Goal: Communication & Community: Answer question/provide support

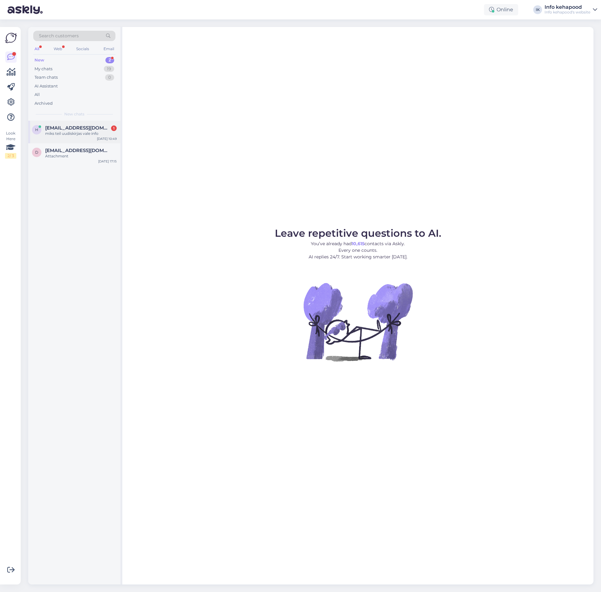
click at [37, 126] on div "h" at bounding box center [36, 129] width 9 height 9
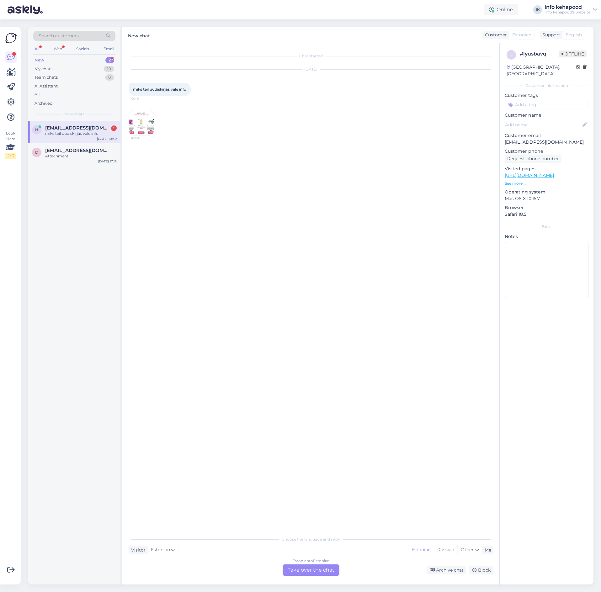
click at [141, 132] on img at bounding box center [141, 122] width 25 height 25
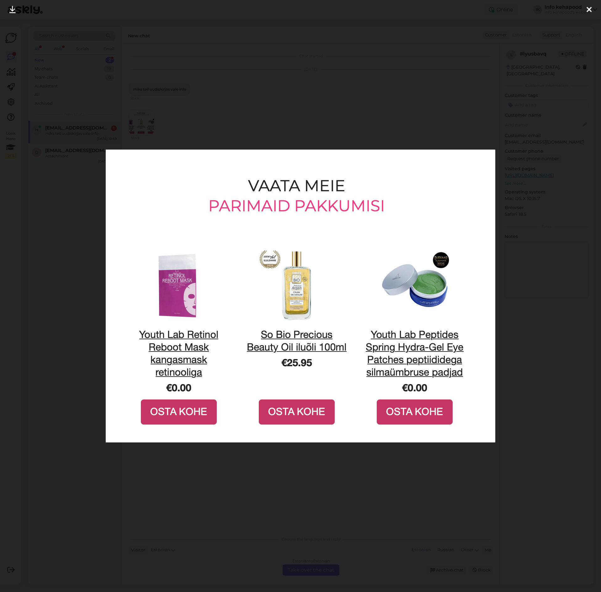
click at [343, 93] on div at bounding box center [300, 296] width 601 height 592
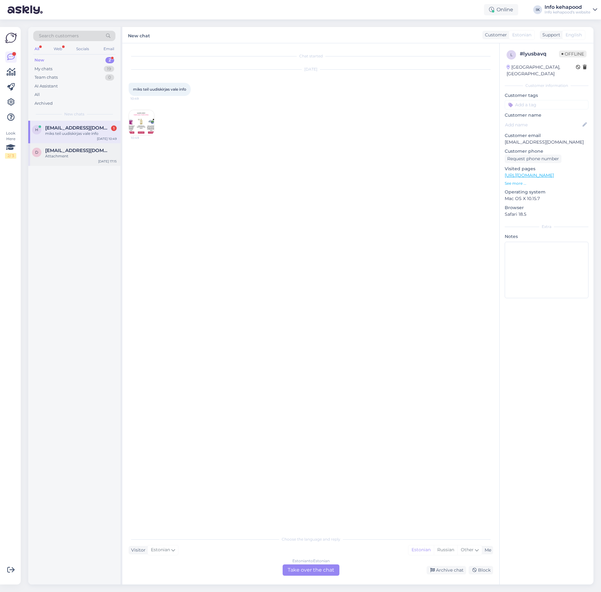
click at [57, 160] on div "d [EMAIL_ADDRESS][DOMAIN_NAME] Attachment [DATE] 17:15" at bounding box center [74, 154] width 92 height 23
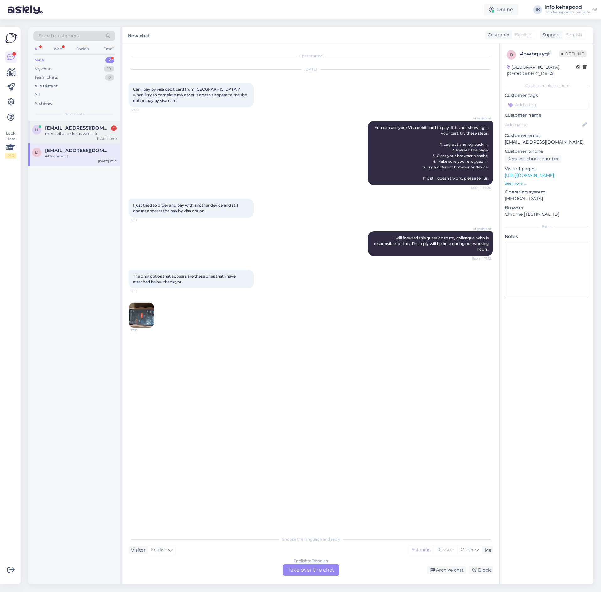
click at [70, 133] on div "miks teil uudiskirjas vale info" at bounding box center [80, 134] width 71 height 6
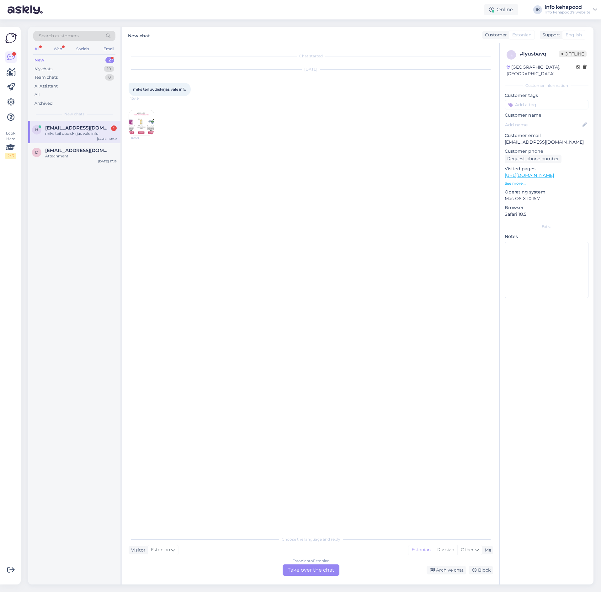
click at [73, 63] on div "New 2" at bounding box center [74, 60] width 82 height 9
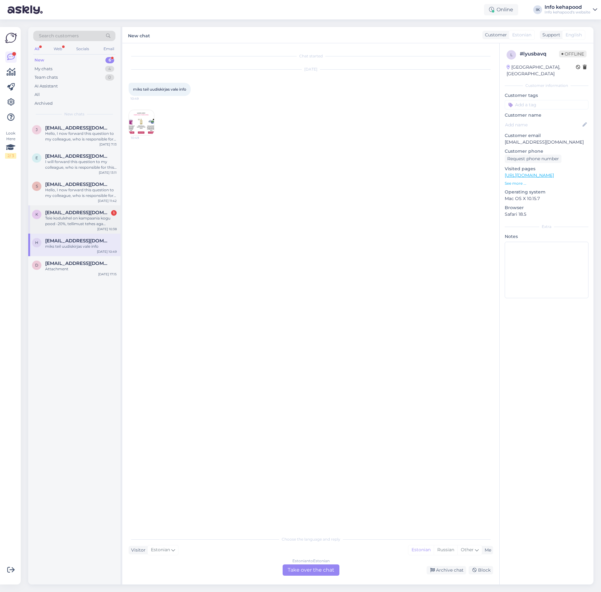
click at [86, 229] on div "K [EMAIL_ADDRESS][DOMAIN_NAME] 1 Teie kodulehel on kampaania kogu pood -20%, te…" at bounding box center [74, 219] width 92 height 28
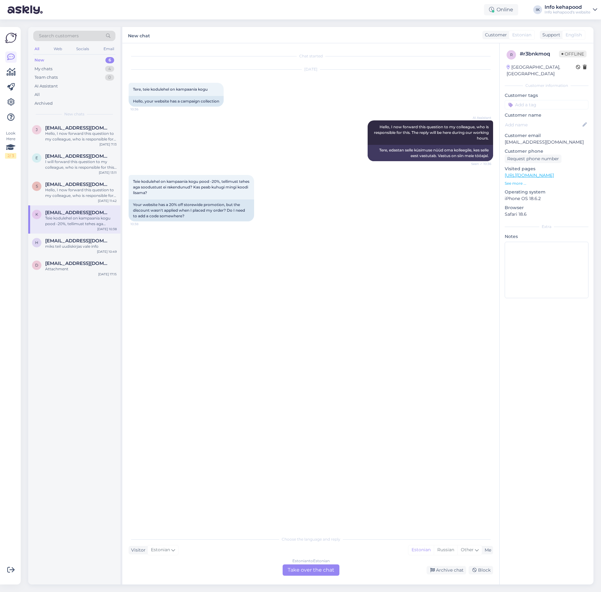
click at [310, 561] on div "Estonian to Estonian" at bounding box center [310, 561] width 37 height 6
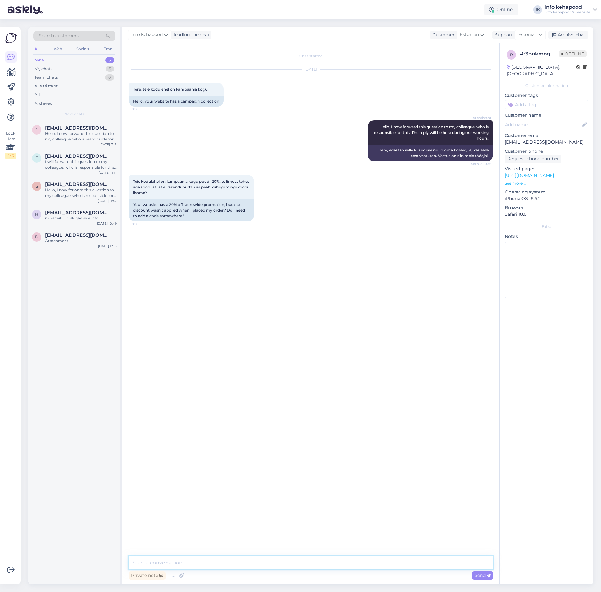
click at [310, 561] on textarea at bounding box center [311, 562] width 364 height 13
type textarea "Tere! Täishinnaga todoetel rakendub soodustus ostukorvis [PERSON_NAME] allahinn…"
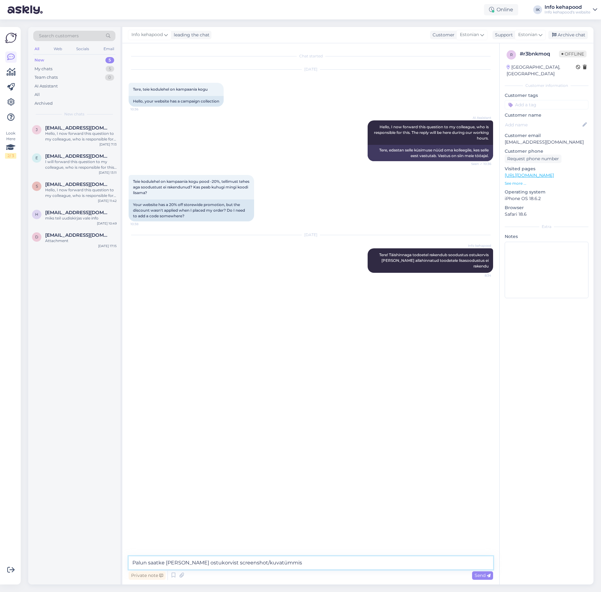
click at [270, 562] on textarea "Palun saatke [PERSON_NAME] ostukorvist screenshot/kuvatümmis" at bounding box center [311, 562] width 364 height 13
type textarea "Palun saatke [PERSON_NAME] ostukorvist screenshot/kuvatõmmis"
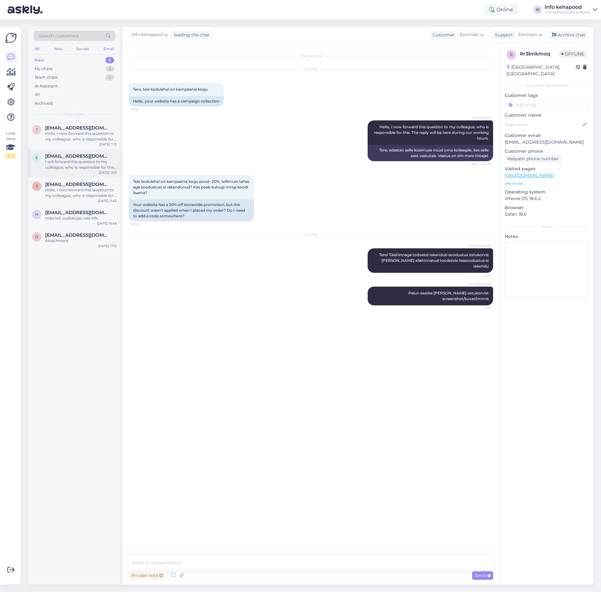
click at [85, 166] on div "I will forward this question to my colleague, who is responsible for this. The …" at bounding box center [80, 164] width 71 height 11
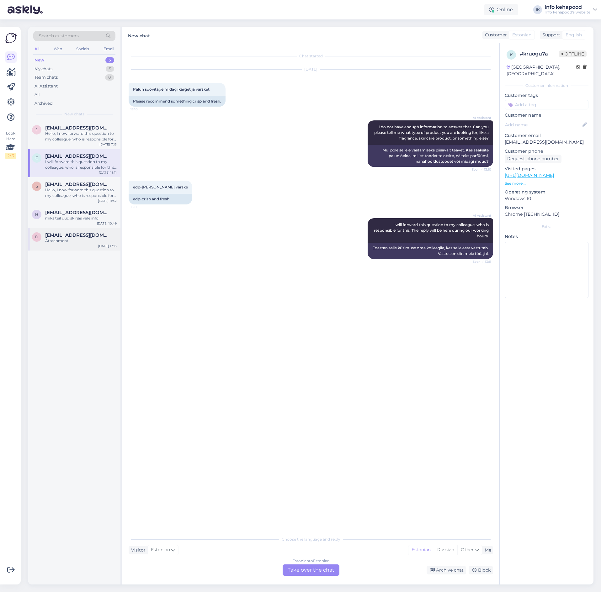
click at [82, 233] on span "[EMAIL_ADDRESS][DOMAIN_NAME]" at bounding box center [77, 235] width 65 height 6
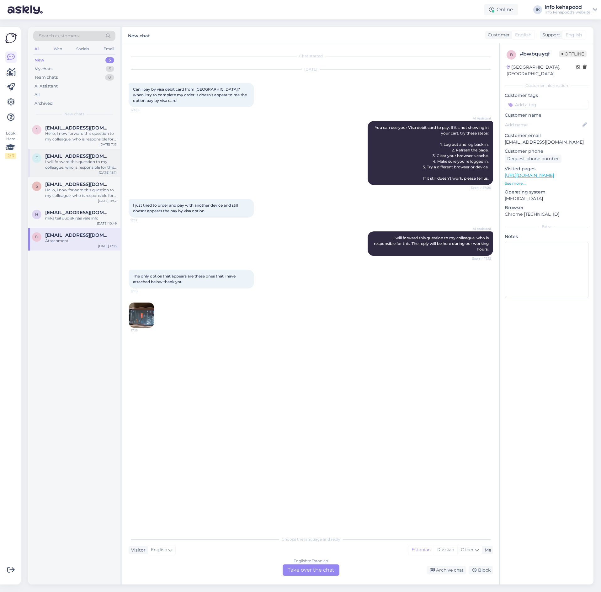
click at [59, 163] on div "I will forward this question to my colleague, who is responsible for this. The …" at bounding box center [80, 164] width 71 height 11
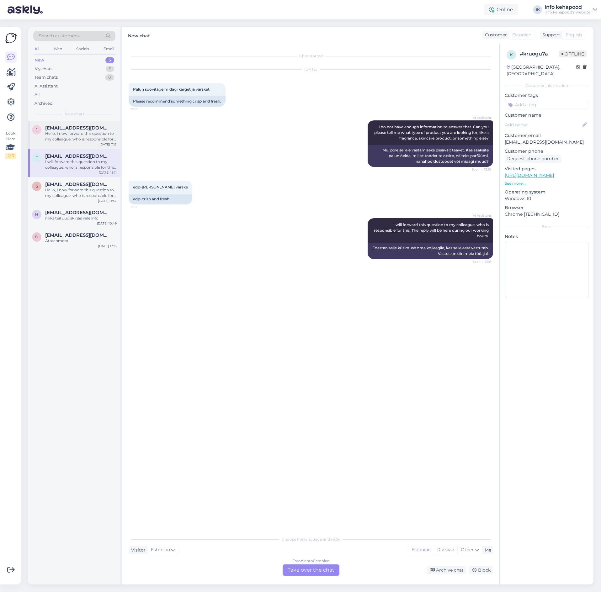
click at [69, 122] on div "[PERSON_NAME] [PERSON_NAME][EMAIL_ADDRESS][DOMAIN_NAME] Hello, I now forward th…" at bounding box center [74, 135] width 92 height 28
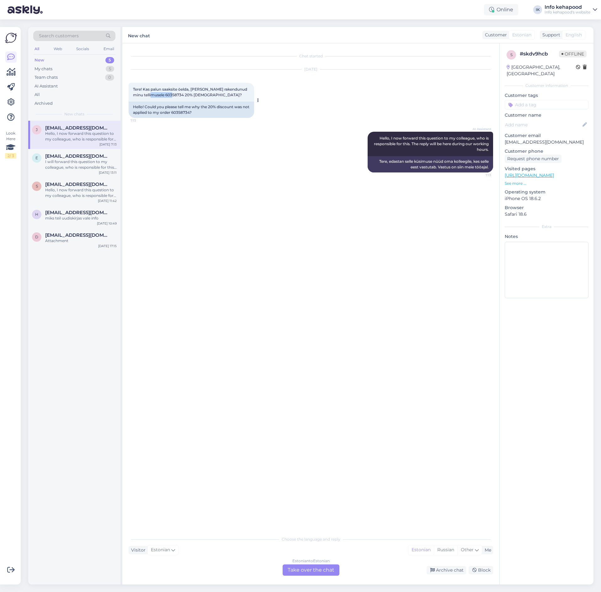
drag, startPoint x: 154, startPoint y: 93, endPoint x: 175, endPoint y: 98, distance: 21.2
click at [175, 98] on div "Tere! Kas palun saaksite öelda, [PERSON_NAME] rakendunud minu tellimusele 60358…" at bounding box center [191, 92] width 125 height 19
copy span "60358734"
click at [284, 246] on div "Chat started [DATE] Tere! Kas palun saaksite öelda, [PERSON_NAME] rakendunud mi…" at bounding box center [314, 288] width 370 height 477
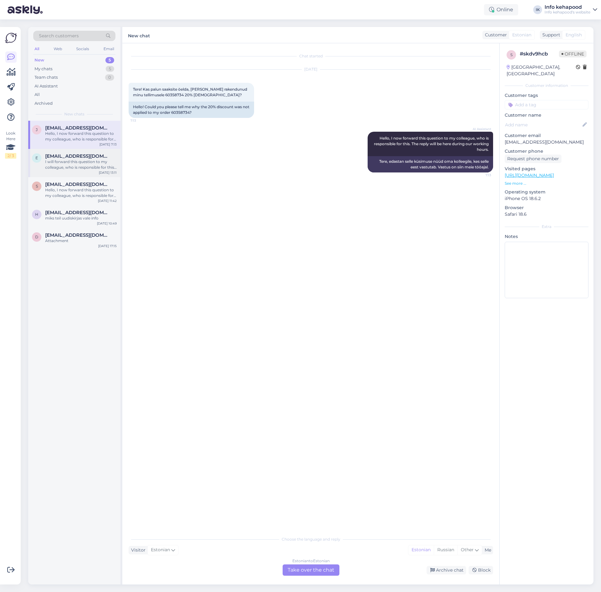
click at [55, 163] on div "I will forward this question to my colleague, who is responsible for this. The …" at bounding box center [80, 164] width 71 height 11
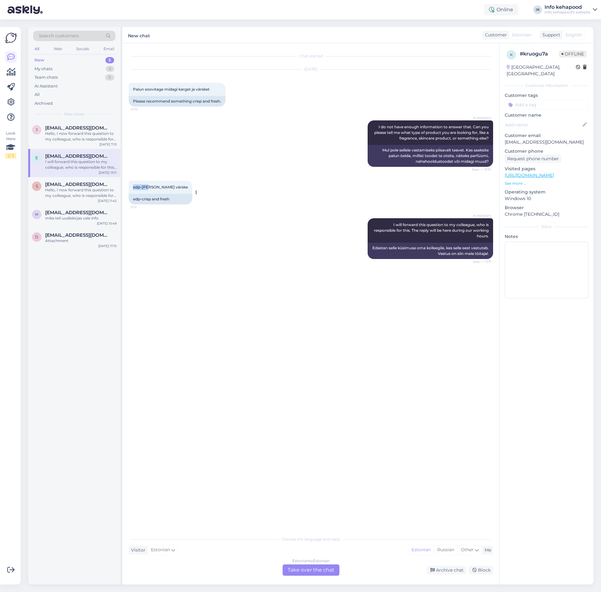
drag, startPoint x: 134, startPoint y: 187, endPoint x: 149, endPoint y: 191, distance: 15.3
click at [149, 191] on div "edp-[PERSON_NAME] värske 13:11" at bounding box center [161, 187] width 64 height 13
click at [279, 216] on div "AI Assistant I will forward this question to my colleague, who is responsible f…" at bounding box center [311, 238] width 364 height 55
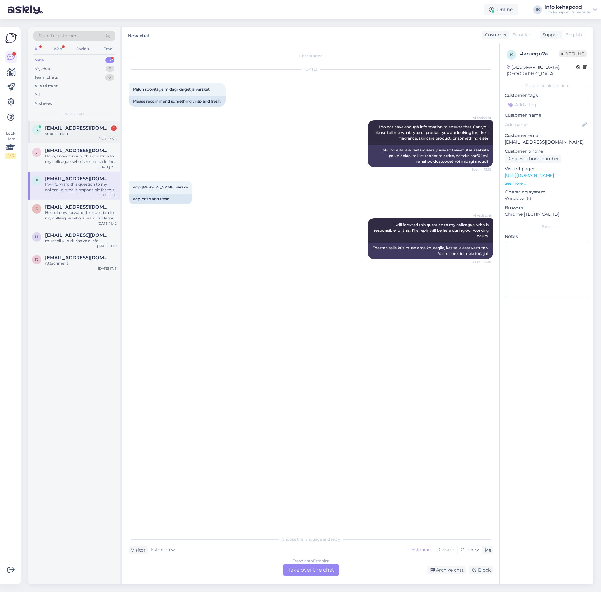
click at [71, 124] on div "k [EMAIL_ADDRESS][DOMAIN_NAME] 1 super , aitäh [DATE] 9:25" at bounding box center [74, 132] width 92 height 23
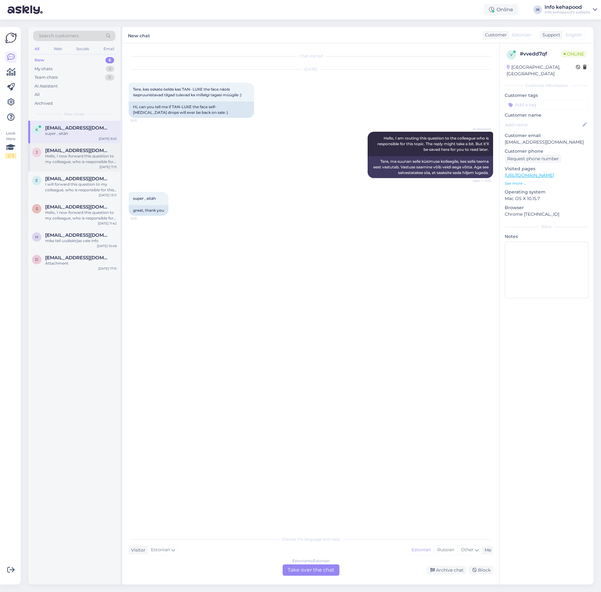
click at [71, 160] on div "Hello, I now forward this question to my colleague, who is responsible for this…" at bounding box center [80, 158] width 71 height 11
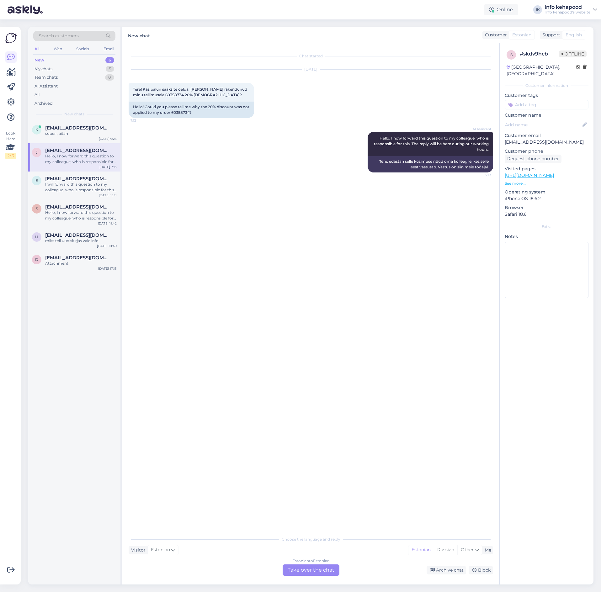
click at [298, 573] on div "Estonian to Estonian Take over the chat" at bounding box center [310, 569] width 57 height 11
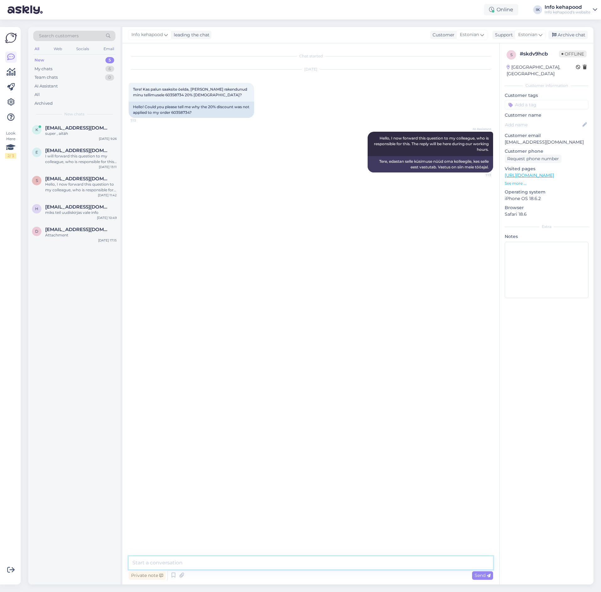
click at [267, 557] on textarea at bounding box center [311, 562] width 364 height 13
type textarea "Tere! Lisasime soodustuse, raha tagastatakse Teile :)"
click at [78, 217] on div "h [EMAIL_ADDRESS][DOMAIN_NAME] miks teil uudiskirjas vale info [DATE] 10:49" at bounding box center [74, 211] width 92 height 23
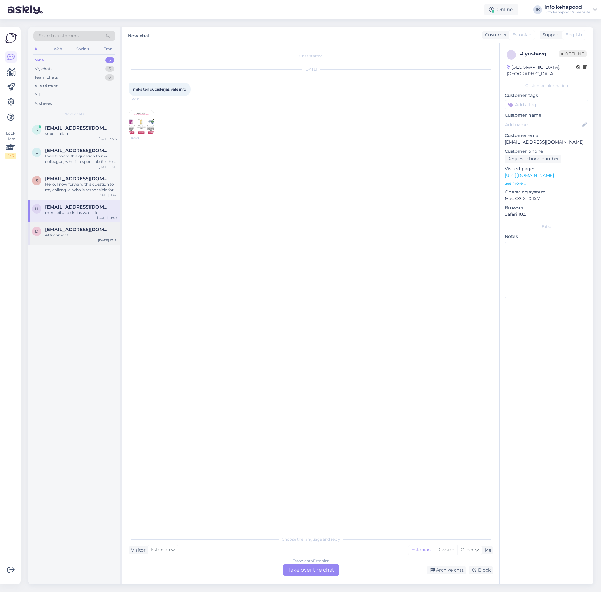
click at [82, 242] on div "d [EMAIL_ADDRESS][DOMAIN_NAME] Attachment [DATE] 17:15" at bounding box center [74, 233] width 92 height 23
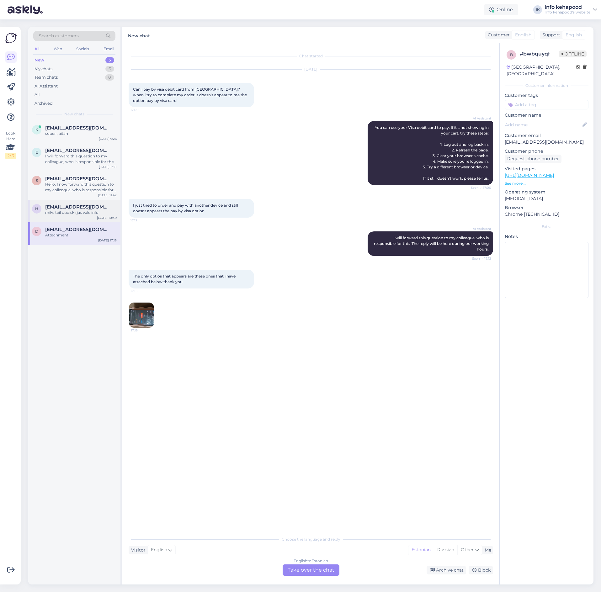
click at [85, 215] on div "h [EMAIL_ADDRESS][DOMAIN_NAME] miks teil uudiskirjas vale info [DATE] 10:49" at bounding box center [74, 211] width 92 height 23
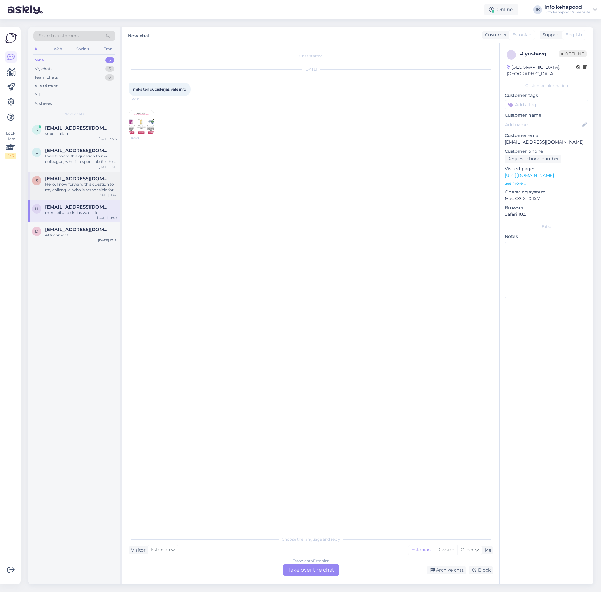
click at [80, 178] on span "[EMAIL_ADDRESS][DOMAIN_NAME]" at bounding box center [77, 179] width 65 height 6
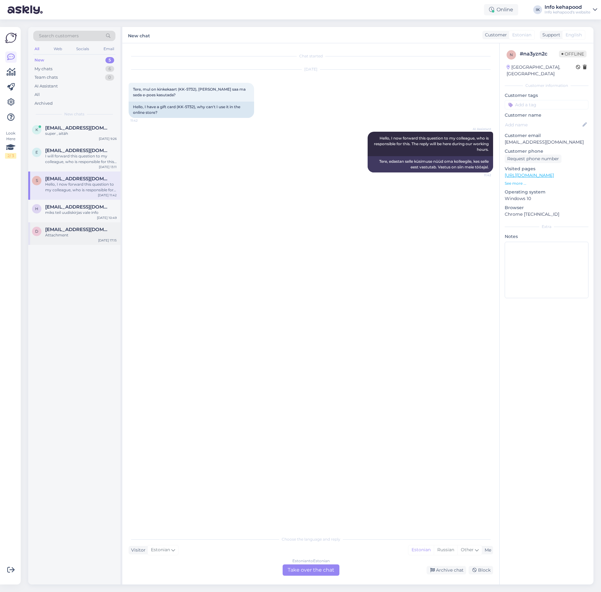
click at [70, 225] on div "d [EMAIL_ADDRESS][DOMAIN_NAME] Attachment [DATE] 17:15" at bounding box center [74, 233] width 92 height 23
